Goal: Navigation & Orientation: Find specific page/section

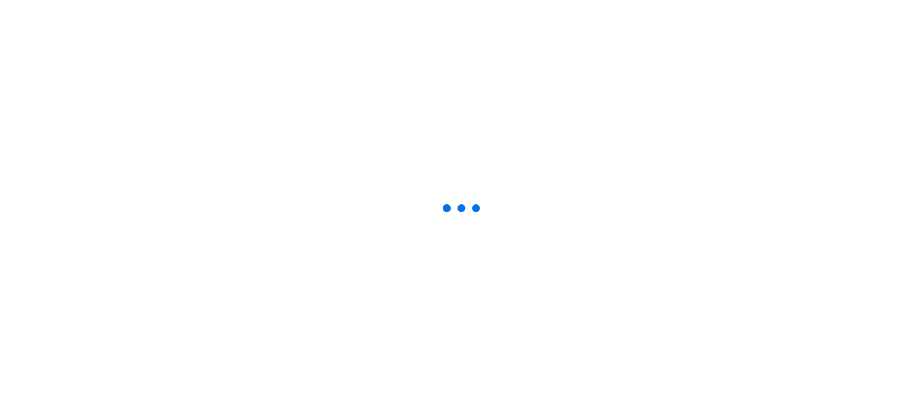
click at [879, 258] on div at bounding box center [462, 208] width 924 height 417
click at [908, 302] on div at bounding box center [462, 208] width 924 height 417
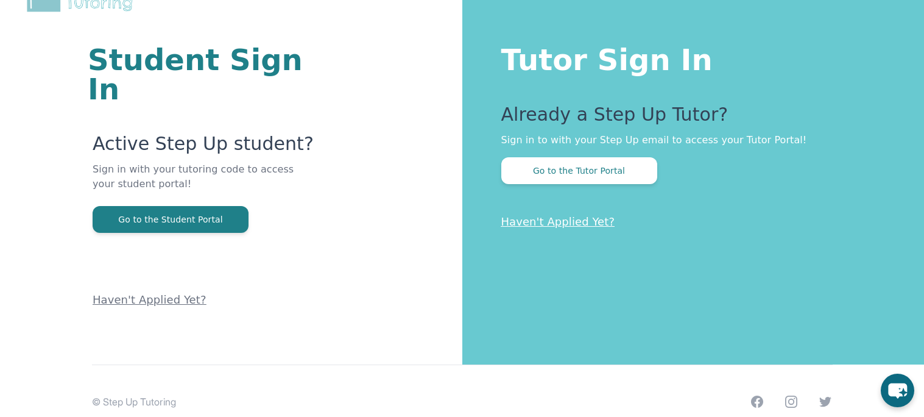
scroll to position [35, 0]
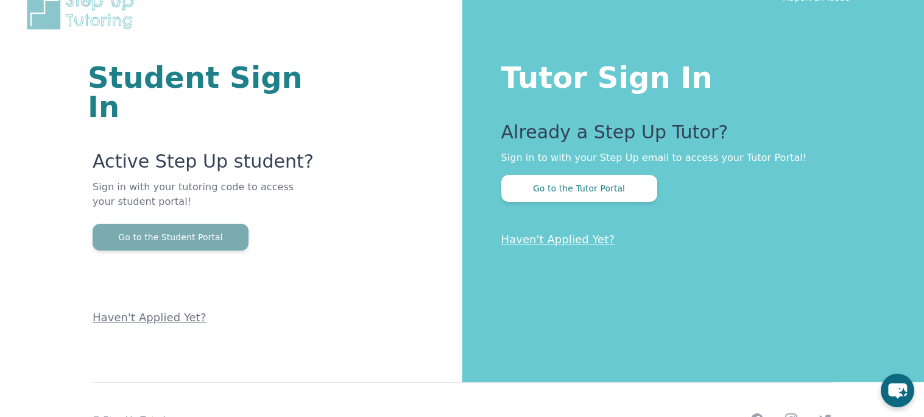
click at [204, 224] on button "Go to the Student Portal" at bounding box center [171, 237] width 156 height 27
click at [214, 224] on button "Go to the Student Portal" at bounding box center [171, 237] width 156 height 27
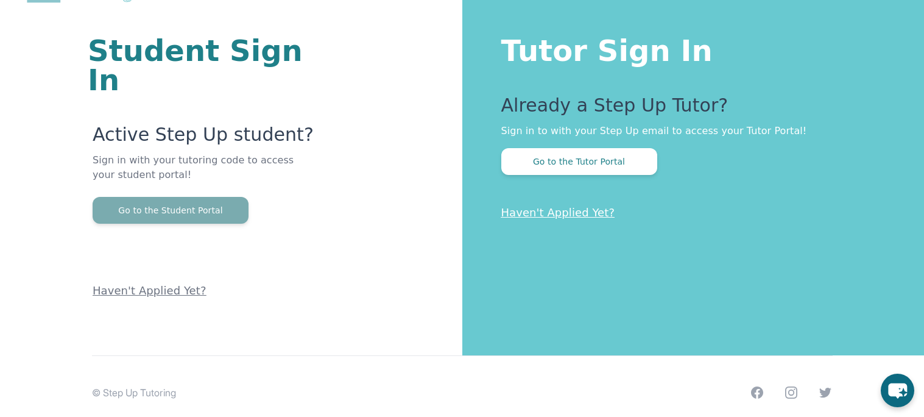
scroll to position [62, 0]
click at [214, 196] on button "Go to the Student Portal" at bounding box center [171, 209] width 156 height 27
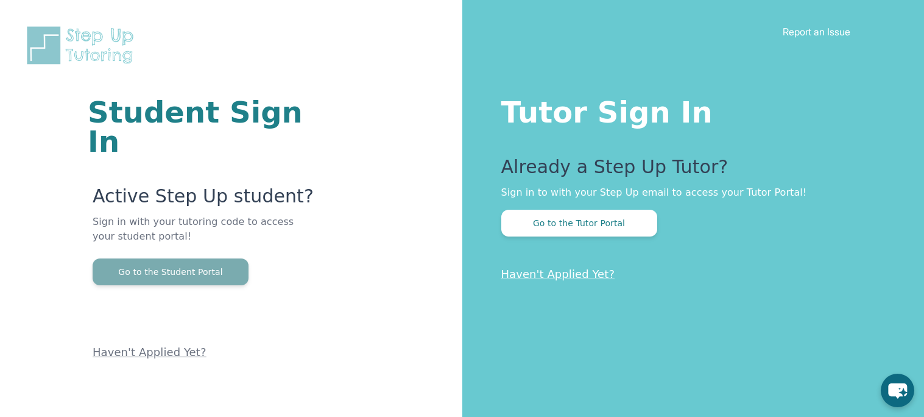
click at [194, 258] on button "Go to the Student Portal" at bounding box center [171, 271] width 156 height 27
